Goal: Find specific page/section: Find specific page/section

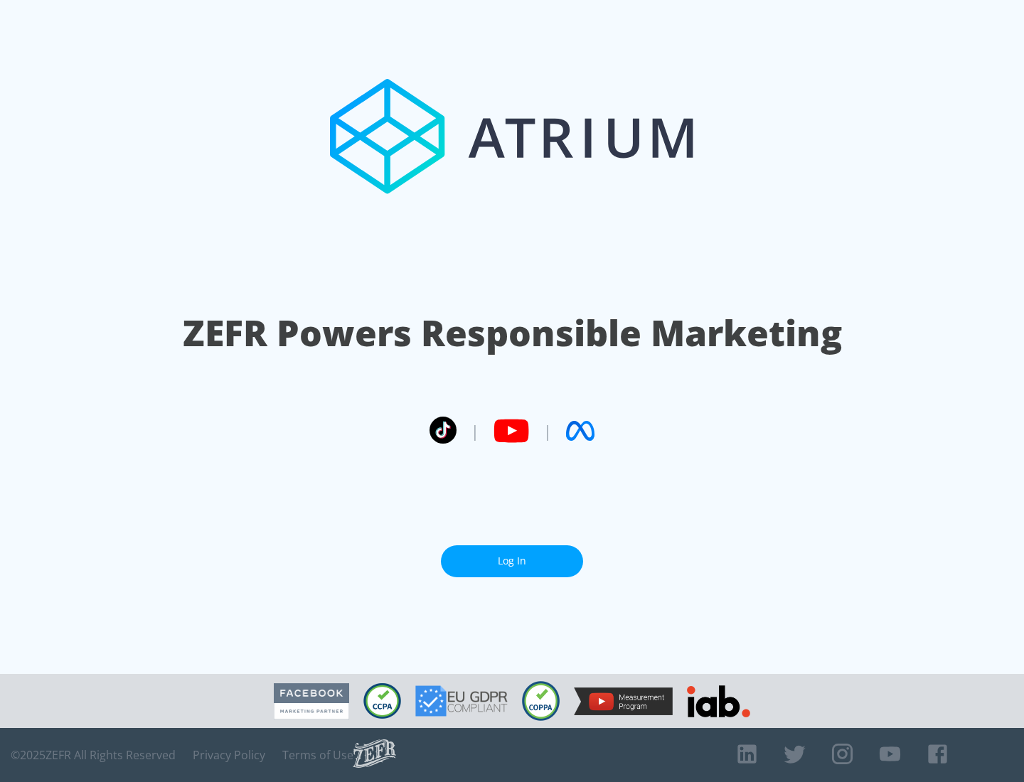
click at [512, 556] on link "Log In" at bounding box center [512, 562] width 142 height 32
